Goal: Task Accomplishment & Management: Use online tool/utility

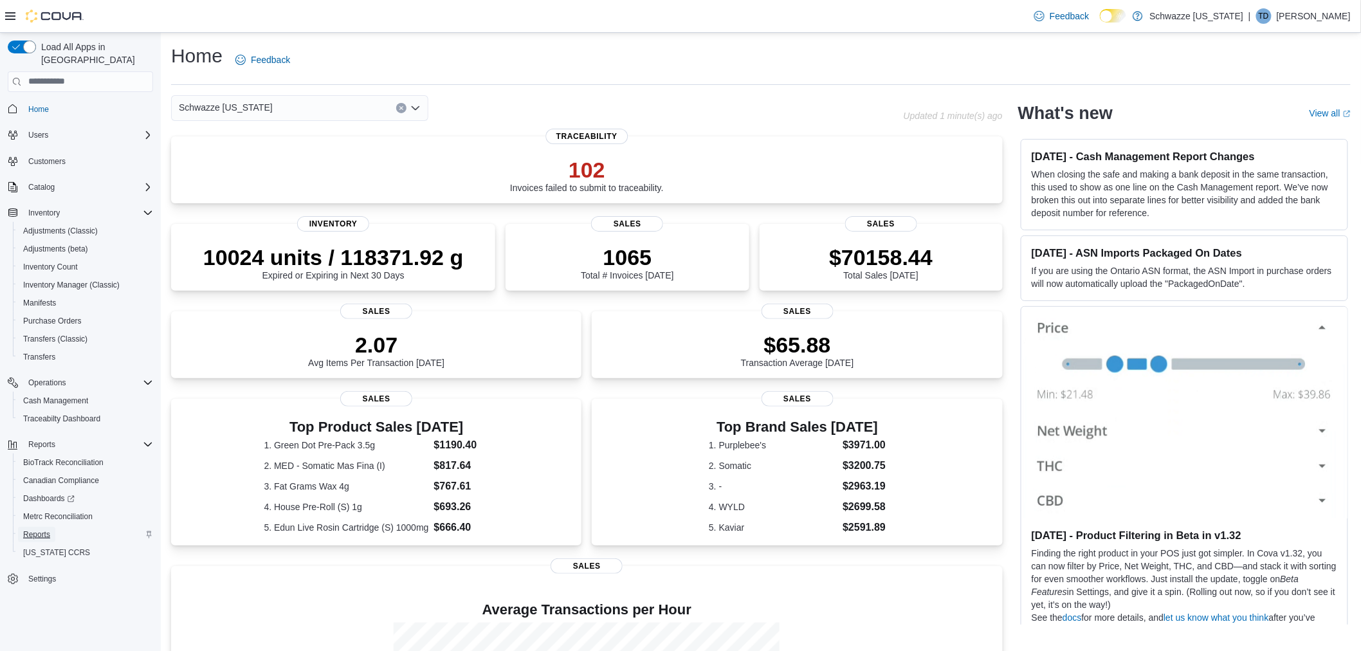
click at [41, 529] on span "Reports" at bounding box center [36, 534] width 27 height 10
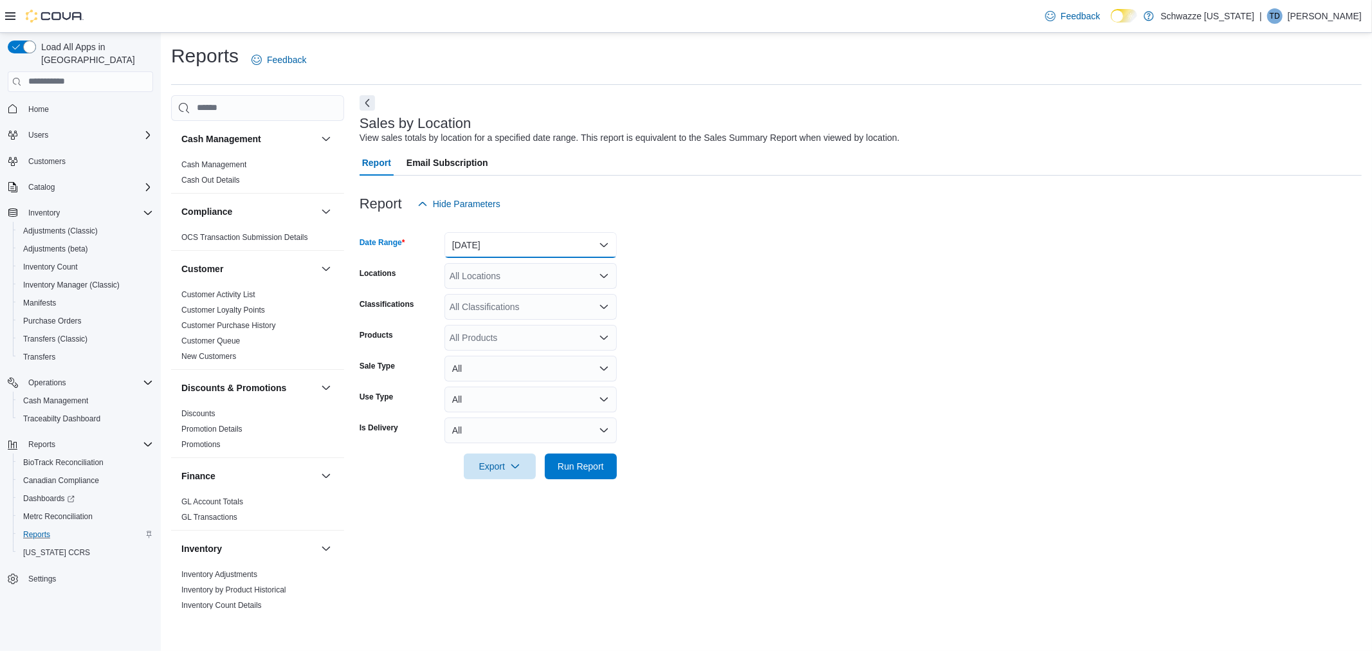
click at [484, 247] on button "Yesterday" at bounding box center [530, 245] width 172 height 26
click at [484, 286] on button "Today" at bounding box center [530, 297] width 172 height 26
click at [481, 278] on div "All Locations" at bounding box center [530, 276] width 172 height 26
type input "**"
click at [502, 298] on span "SA - Denver" at bounding box center [541, 297] width 113 height 13
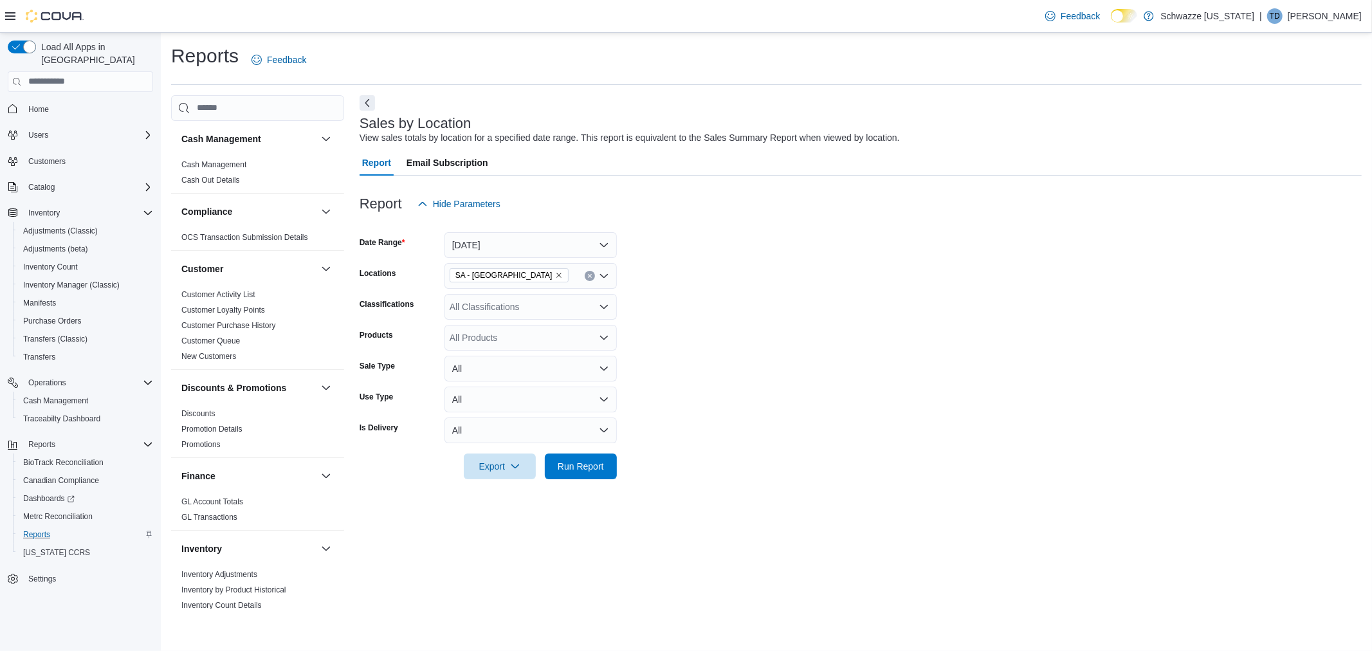
click at [724, 440] on form "Date Range Today Locations SA - Denver Classifications All Classifications Prod…" at bounding box center [861, 348] width 1002 height 262
click at [556, 466] on span "Run Report" at bounding box center [581, 466] width 57 height 26
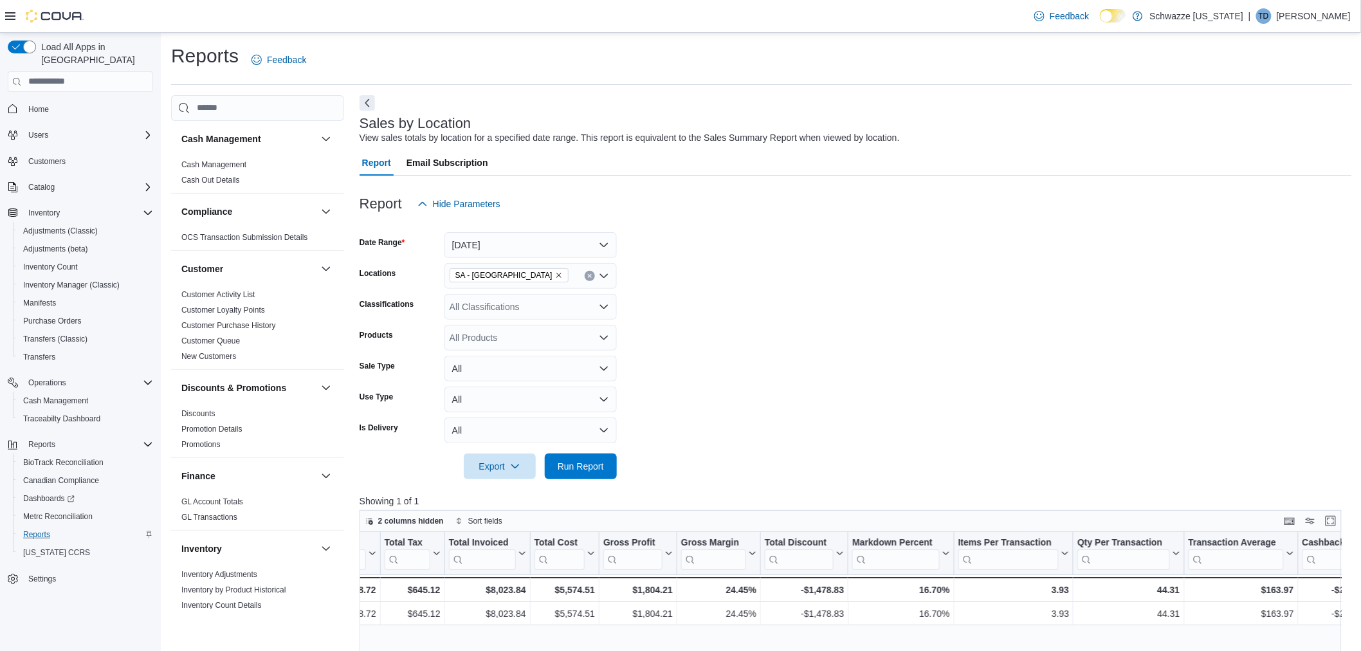
scroll to position [0, 500]
